Goal: Transaction & Acquisition: Purchase product/service

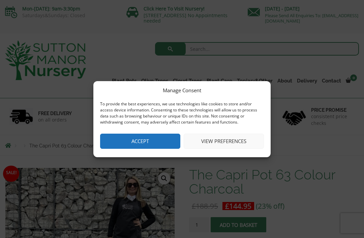
click at [143, 143] on button "Accept" at bounding box center [140, 141] width 80 height 15
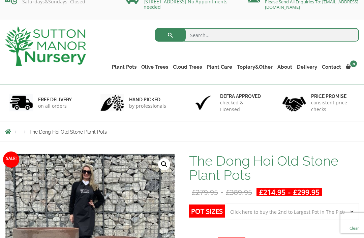
scroll to position [14, 0]
click at [0, 0] on link "The Amalfi Pots" at bounding box center [0, 0] width 0 height 0
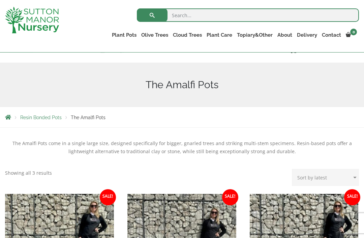
scroll to position [59, 0]
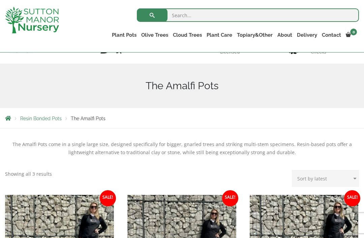
click at [0, 0] on link "The Atlantis Pots" at bounding box center [0, 0] width 0 height 0
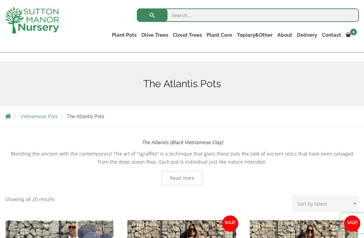
scroll to position [62, 0]
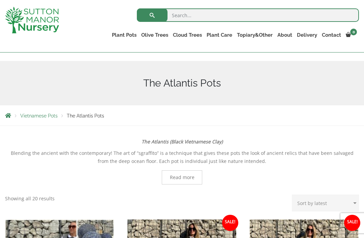
click at [0, 0] on link "The Old Stone Pots" at bounding box center [0, 0] width 0 height 0
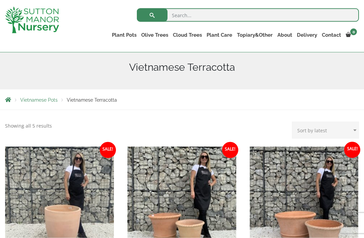
scroll to position [74, 0]
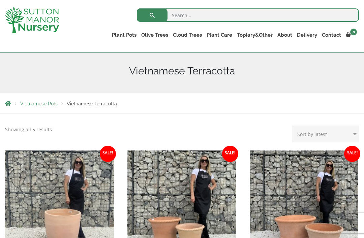
click at [0, 0] on link "The Iron Stone Pots" at bounding box center [0, 0] width 0 height 0
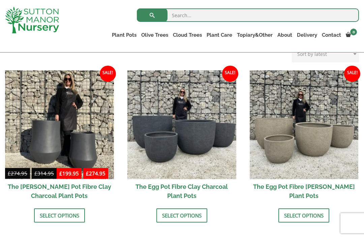
scroll to position [199, 0]
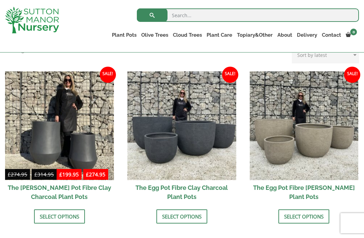
click at [169, 148] on img at bounding box center [181, 125] width 109 height 109
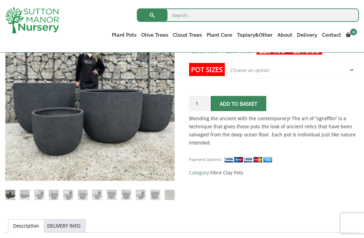
scroll to position [134, 0]
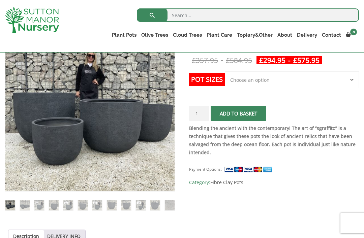
click at [52, 135] on img at bounding box center [154, 171] width 299 height 299
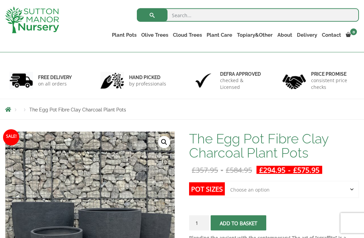
scroll to position [42, 0]
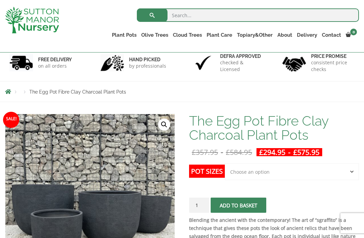
click at [237, 169] on select "Choose an option Click here to buy the 5th To Largest Pot In The Picture Click …" at bounding box center [292, 171] width 134 height 17
select select "Click here to buy the 4th To Largest Pot In The Picture"
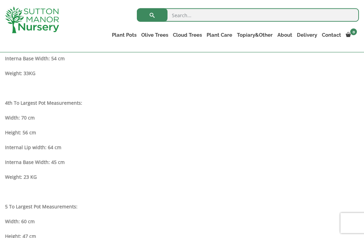
scroll to position [581, 0]
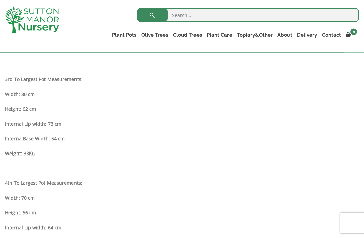
click at [26, 124] on strong "Internal Lip width: 73 cm" at bounding box center [33, 124] width 56 height 6
click at [57, 78] on strong "3rd To Largest Pot Measurements:" at bounding box center [44, 79] width 78 height 6
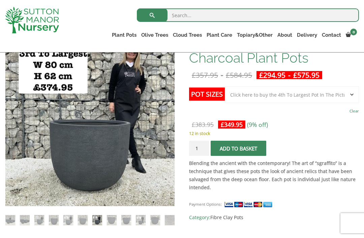
scroll to position [119, 0]
click at [358, 64] on h1 "The Egg Pot Fibre Clay Charcoal Plant Pots" at bounding box center [274, 51] width 170 height 28
click at [0, 36] on div at bounding box center [36, 20] width 73 height 40
click at [0, 0] on link "Fibre Clay Pots" at bounding box center [0, 0] width 0 height 0
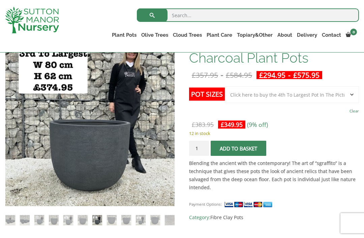
click at [0, 0] on link "The Barolo Pots" at bounding box center [0, 0] width 0 height 0
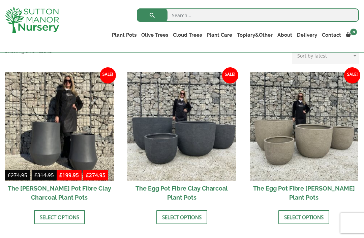
scroll to position [197, 0]
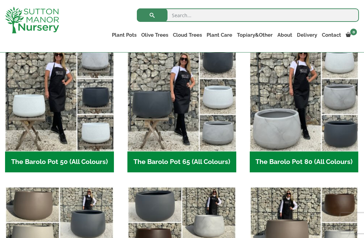
scroll to position [186, 0]
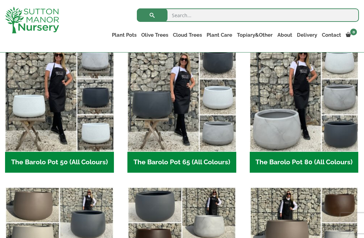
click at [295, 161] on h2 "The Barolo Pot 80 (All Colours) (6)" at bounding box center [304, 162] width 109 height 21
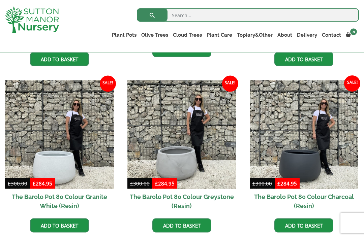
scroll to position [311, 0]
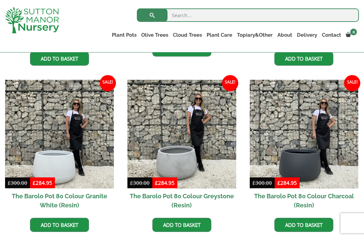
click at [257, 237] on ul "Sale! £ 300.00 Original price was: £300.00. £ 284.95 Current price is: £284.95.…" at bounding box center [182, 79] width 354 height 333
click at [310, 164] on img at bounding box center [304, 134] width 109 height 109
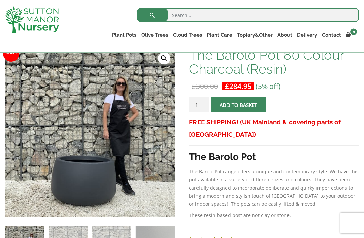
scroll to position [108, 0]
click at [0, 0] on link "The Amalfi Pots" at bounding box center [0, 0] width 0 height 0
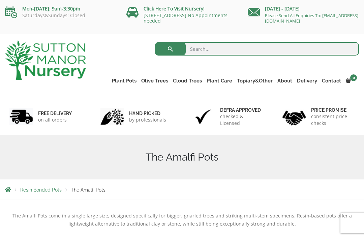
click at [0, 0] on link "The Atlantis Pots" at bounding box center [0, 0] width 0 height 0
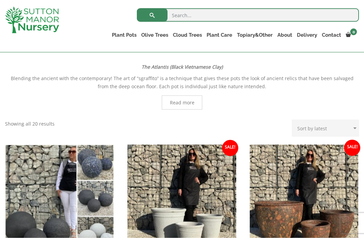
scroll to position [137, 0]
click at [0, 0] on link "The Iron Stone Pots" at bounding box center [0, 0] width 0 height 0
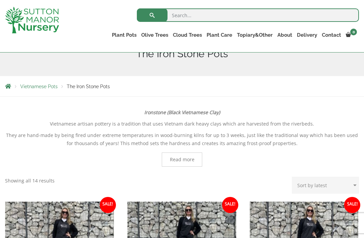
scroll to position [90, 0]
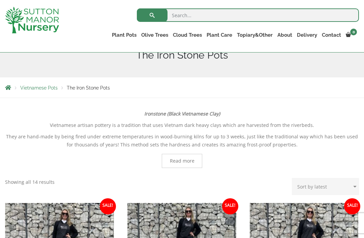
click at [0, 0] on link "Fibre Clay Pots" at bounding box center [0, 0] width 0 height 0
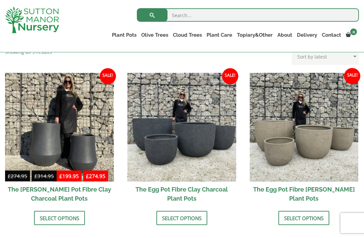
scroll to position [200, 0]
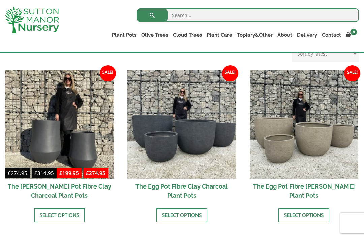
click at [178, 214] on link "Select options" at bounding box center [181, 215] width 51 height 14
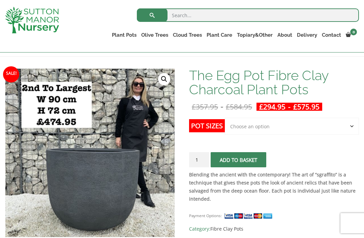
scroll to position [87, 0]
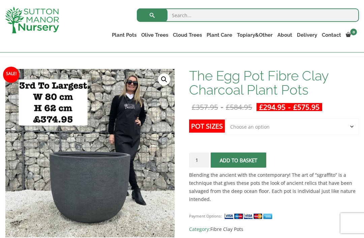
click at [199, 159] on input "1" at bounding box center [199, 160] width 20 height 15
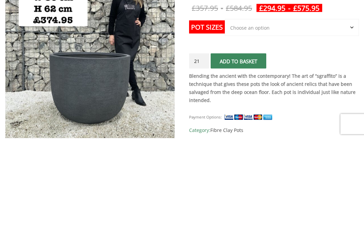
type input "1"
click at [202, 153] on input "1" at bounding box center [199, 160] width 20 height 15
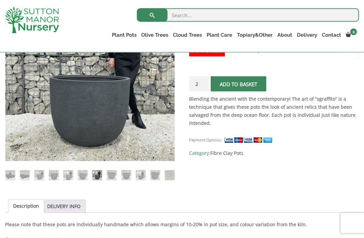
scroll to position [161, 0]
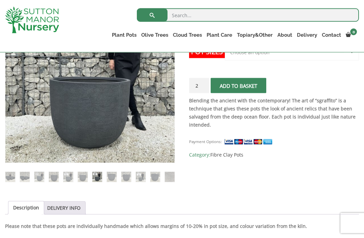
type input "2"
click at [236, 85] on button "Add to basket" at bounding box center [239, 85] width 56 height 15
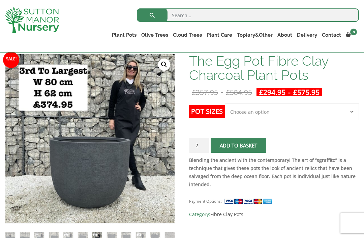
scroll to position [101, 0]
click at [240, 114] on select "Choose an option Click here to buy the 5th To Largest Pot In The Picture Click …" at bounding box center [292, 112] width 134 height 17
select select "Click here to buy the 3rd To Largest Pot In The Picture"
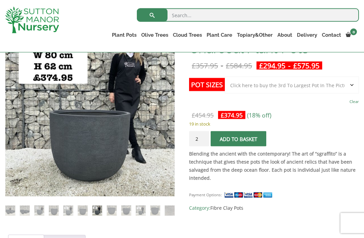
scroll to position [129, 0]
click at [231, 135] on button "Add to basket" at bounding box center [239, 138] width 56 height 15
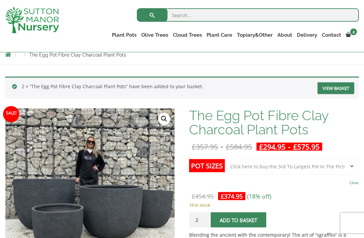
scroll to position [70, 0]
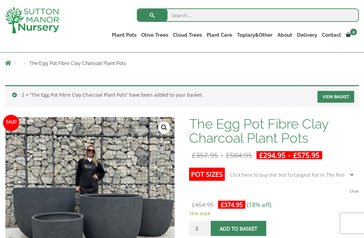
click at [329, 96] on link "View basket" at bounding box center [335, 97] width 37 height 12
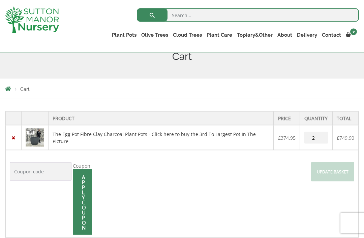
click at [16, 200] on div "Coupon: Apply coupon" at bounding box center [51, 198] width 82 height 73
click at [73, 197] on input "Apply coupon" at bounding box center [82, 202] width 19 height 66
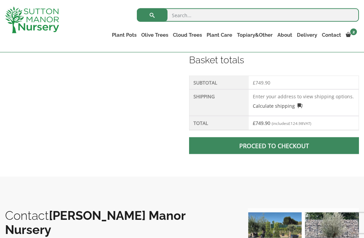
scroll to position [293, 0]
click at [208, 147] on div "Proceed to checkout" at bounding box center [274, 148] width 170 height 32
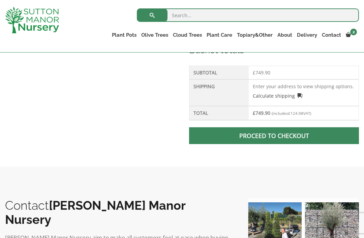
click at [226, 135] on link "Proceed to checkout" at bounding box center [274, 135] width 170 height 17
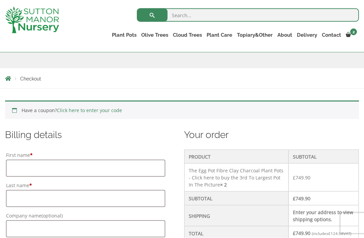
scroll to position [101, 0]
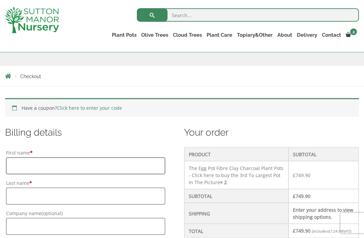
click at [12, 166] on input "First name *" at bounding box center [85, 166] width 159 height 17
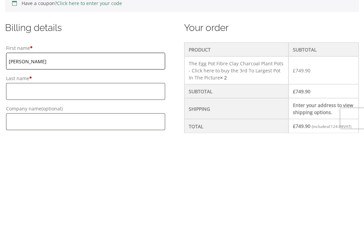
type input "[PERSON_NAME]"
click at [19, 188] on input "Last name *" at bounding box center [85, 196] width 159 height 17
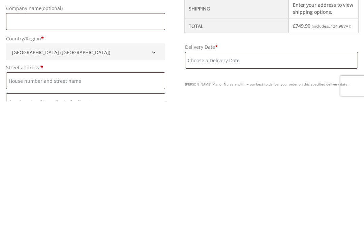
scroll to position [170, 0]
type input "[PERSON_NAME]"
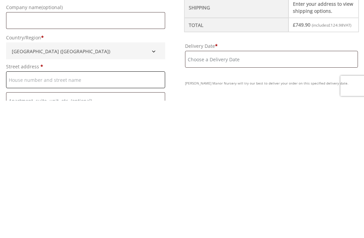
click at [11, 209] on input "Street address *" at bounding box center [85, 217] width 159 height 17
type input "Galcon barn"
click at [14, 230] on input "Flat, suite, unit, etc. (optional)" at bounding box center [85, 238] width 159 height 17
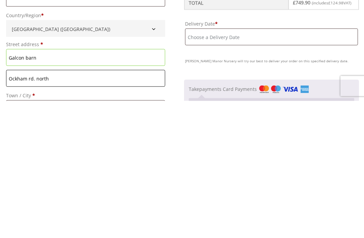
type input "Ockham rd. north"
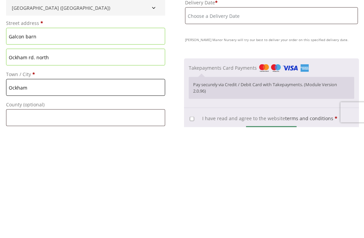
type input "Ockham"
click at [9, 139] on input "Galcon barn" at bounding box center [85, 147] width 159 height 17
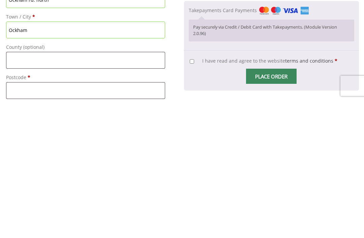
scroll to position [272, 0]
type input "Slade farm Galcon barn"
click at [12, 219] on input "Postcode *" at bounding box center [85, 227] width 159 height 17
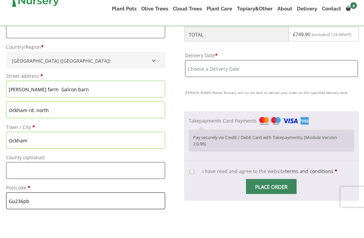
type input "Gu236pb"
click at [32, 107] on input "Slade farm Galcon barn" at bounding box center [85, 115] width 159 height 17
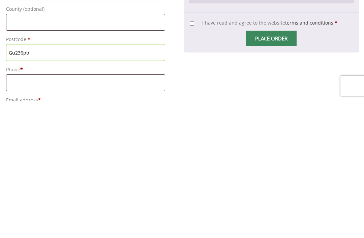
scroll to position [313, 0]
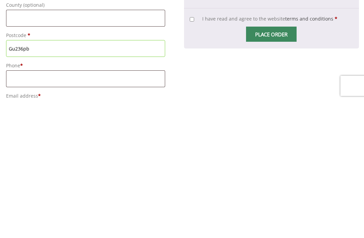
type input "Galcon barn"
click at [15, 208] on input "Phone *" at bounding box center [85, 216] width 159 height 17
type input "07976273659"
click at [2, 111] on div "Have a coupon? Click here to enter your code Apply coupon Billing details First…" at bounding box center [182, 234] width 364 height 707
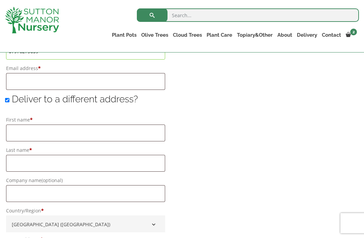
scroll to position [474, 0]
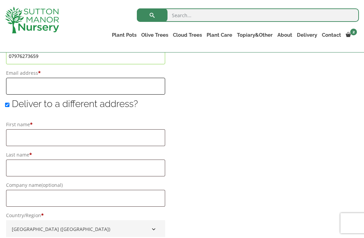
click at [14, 90] on input "Email address *" at bounding box center [85, 86] width 159 height 17
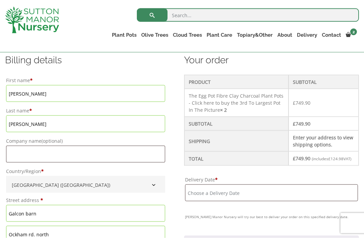
scroll to position [174, 0]
type input "damianjconnolly@gmail.com"
click at [195, 201] on input "Delivery Date *" at bounding box center [271, 192] width 173 height 17
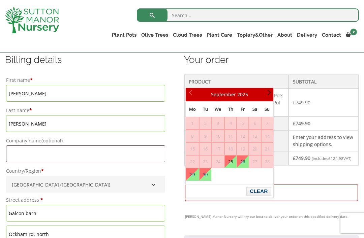
click at [268, 95] on span "Next" at bounding box center [267, 94] width 5 height 5
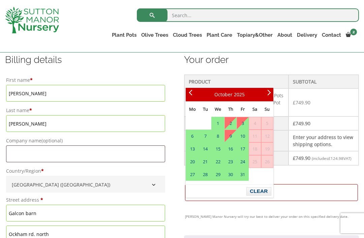
click at [189, 93] on span "Prev" at bounding box center [191, 94] width 5 height 5
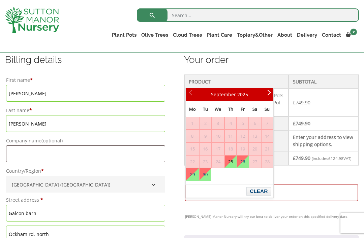
click at [230, 159] on link "25" at bounding box center [230, 162] width 11 height 12
type input "25 September, 2025"
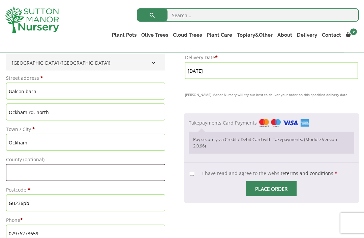
scroll to position [300, 0]
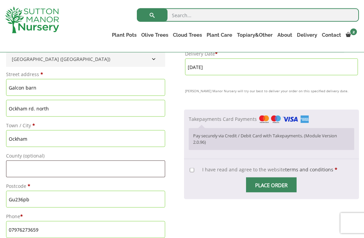
click at [192, 173] on input "I have read and agree to the website terms and conditions *" at bounding box center [192, 170] width 4 height 4
checkbox input "true"
click at [261, 193] on input "Place order" at bounding box center [271, 185] width 51 height 15
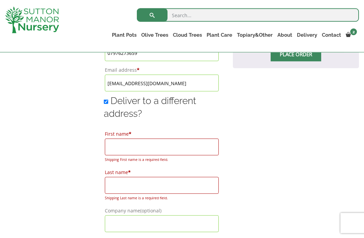
scroll to position [464, 0]
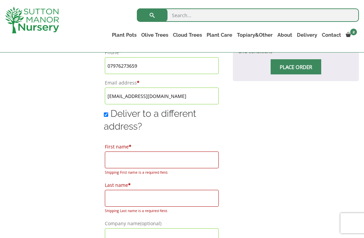
click at [104, 116] on input "Deliver to a different address?" at bounding box center [106, 115] width 4 height 4
checkbox input "false"
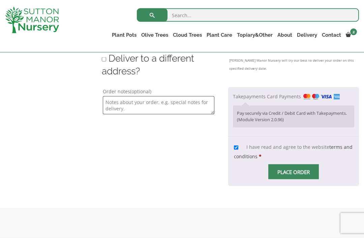
scroll to position [512, 0]
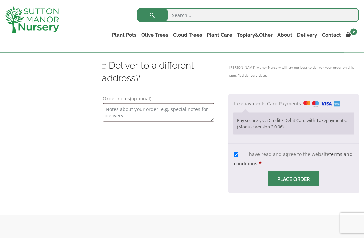
click at [277, 187] on input "Place order" at bounding box center [293, 179] width 51 height 15
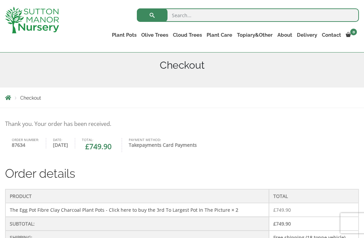
scroll to position [80, 0]
click at [0, 0] on link "Fibre Clay Pots" at bounding box center [0, 0] width 0 height 0
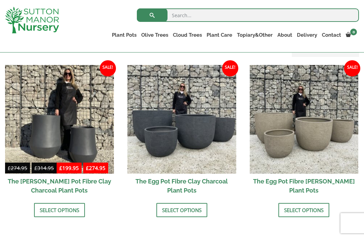
scroll to position [207, 0]
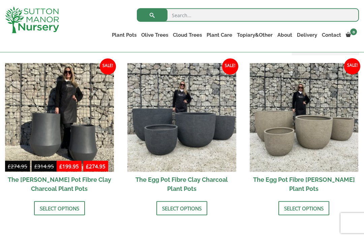
click at [154, 180] on h2 "The Egg Pot Fibre Clay Charcoal Plant Pots" at bounding box center [181, 184] width 109 height 24
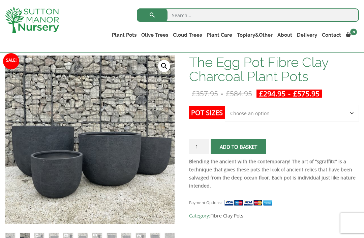
scroll to position [97, 0]
